Goal: Task Accomplishment & Management: Use online tool/utility

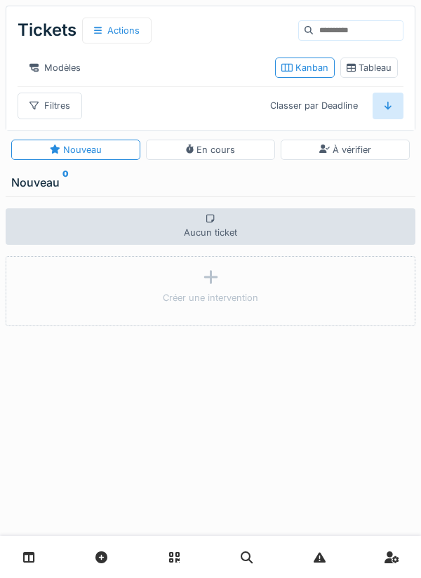
click at [36, 551] on link at bounding box center [29, 557] width 36 height 33
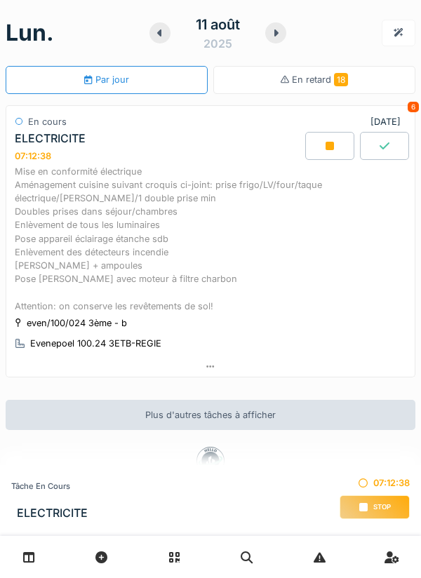
click at [221, 238] on div "Mise en conformité électrique Aménagement cuisine suivant croquis ci-joint: pri…" at bounding box center [211, 239] width 392 height 148
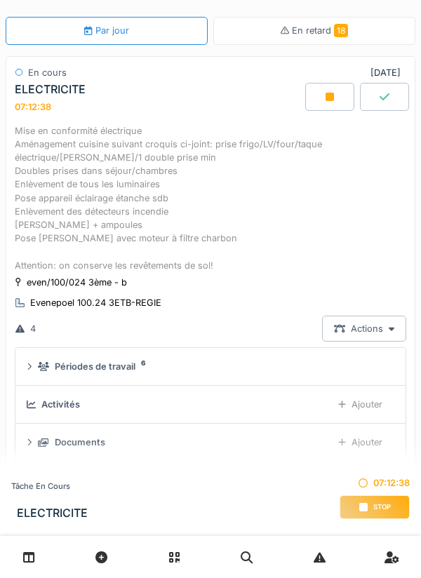
scroll to position [102, 0]
click at [372, 395] on div "Ajouter" at bounding box center [360, 405] width 68 height 26
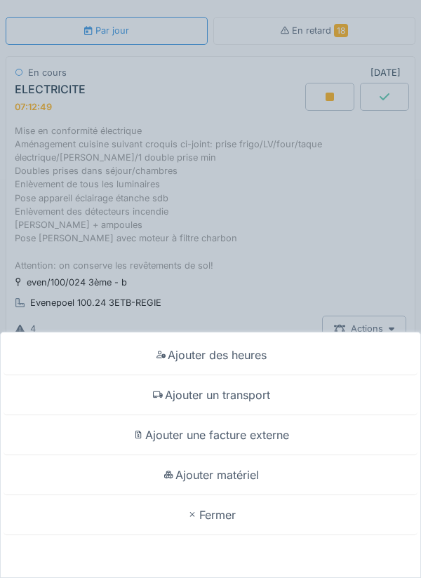
click at [226, 516] on div "Fermer" at bounding box center [211, 516] width 414 height 40
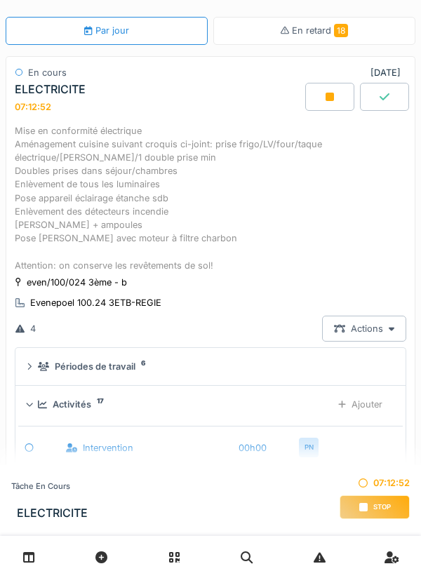
click at [190, 195] on div "Mise en conformité électrique Aménagement cuisine suivant croquis ci-joint: pri…" at bounding box center [211, 198] width 392 height 148
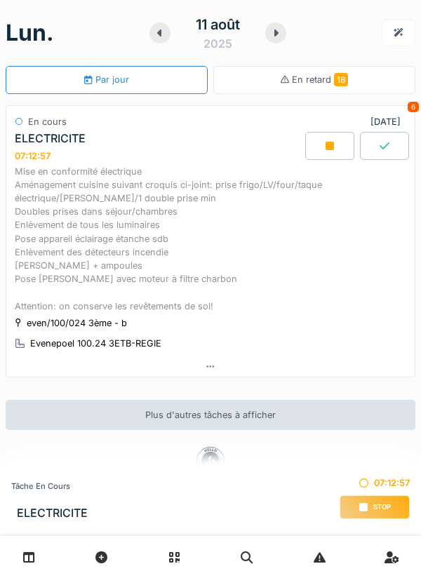
click at [267, 285] on div "Mise en conformité électrique Aménagement cuisine suivant croquis ci-joint: pri…" at bounding box center [211, 239] width 392 height 148
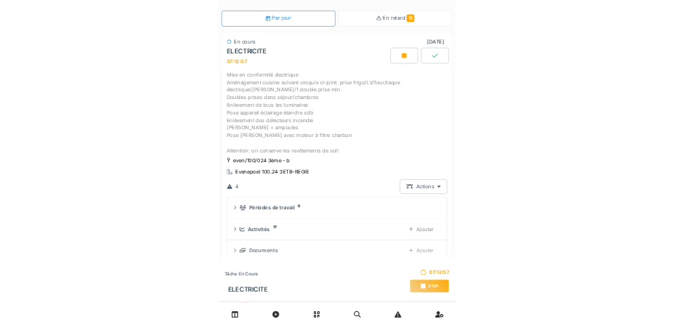
scroll to position [49, 0]
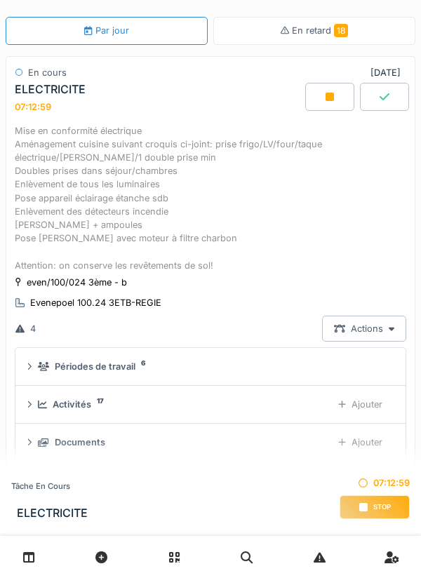
click at [369, 441] on div "Ajouter" at bounding box center [360, 443] width 68 height 26
